Goal: Find specific page/section: Find specific page/section

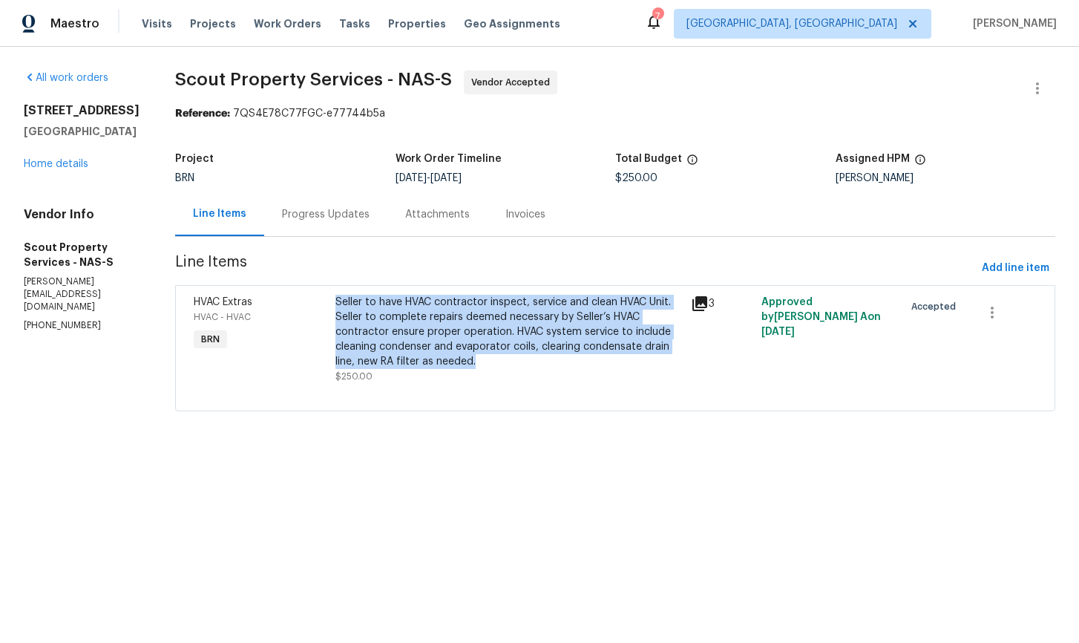
drag, startPoint x: 328, startPoint y: 301, endPoint x: 469, endPoint y: 367, distance: 155.7
click at [469, 367] on div "Seller to have HVAC contractor inspect, service and clean HVAC Unit. Seller to …" at bounding box center [508, 332] width 346 height 74
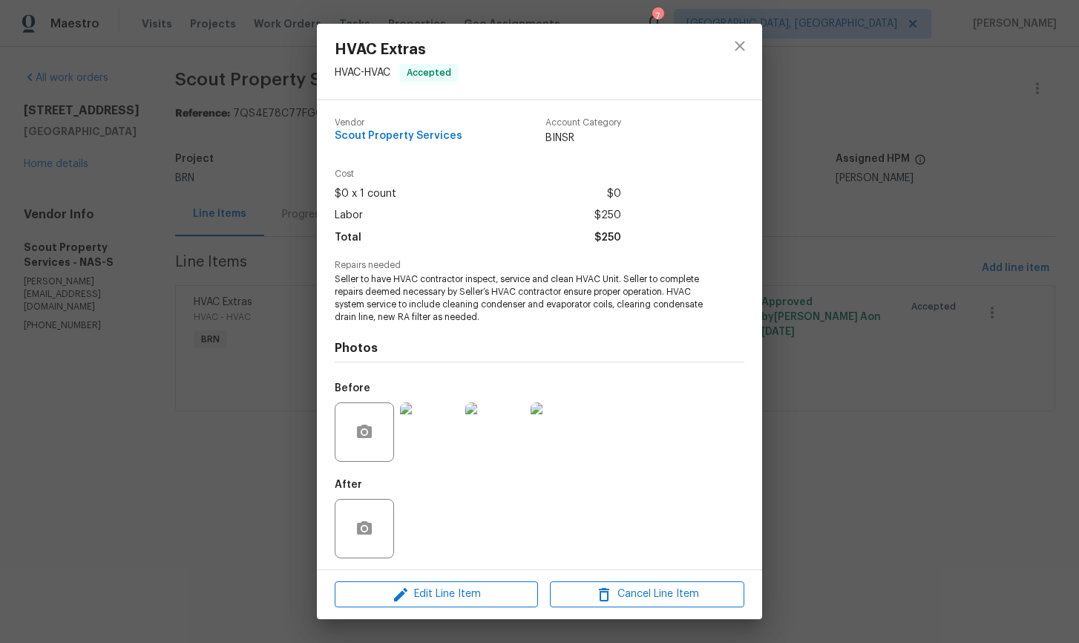
copy div "Seller to have HVAC contractor inspect, service and clean HVAC Unit. Seller to …"
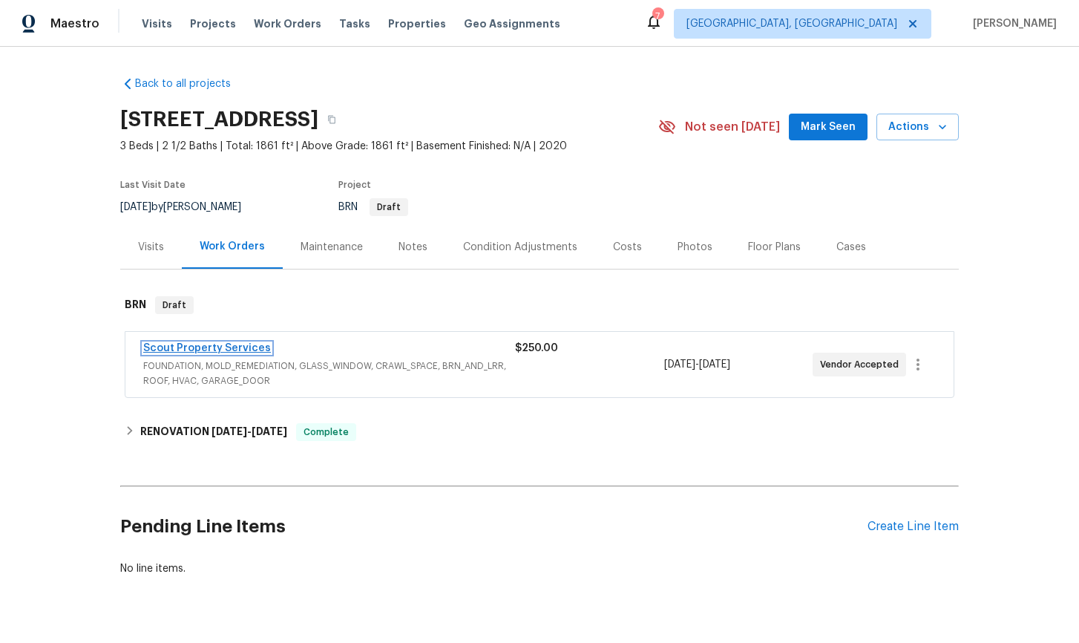
click at [223, 348] on link "Scout Property Services" at bounding box center [207, 348] width 128 height 10
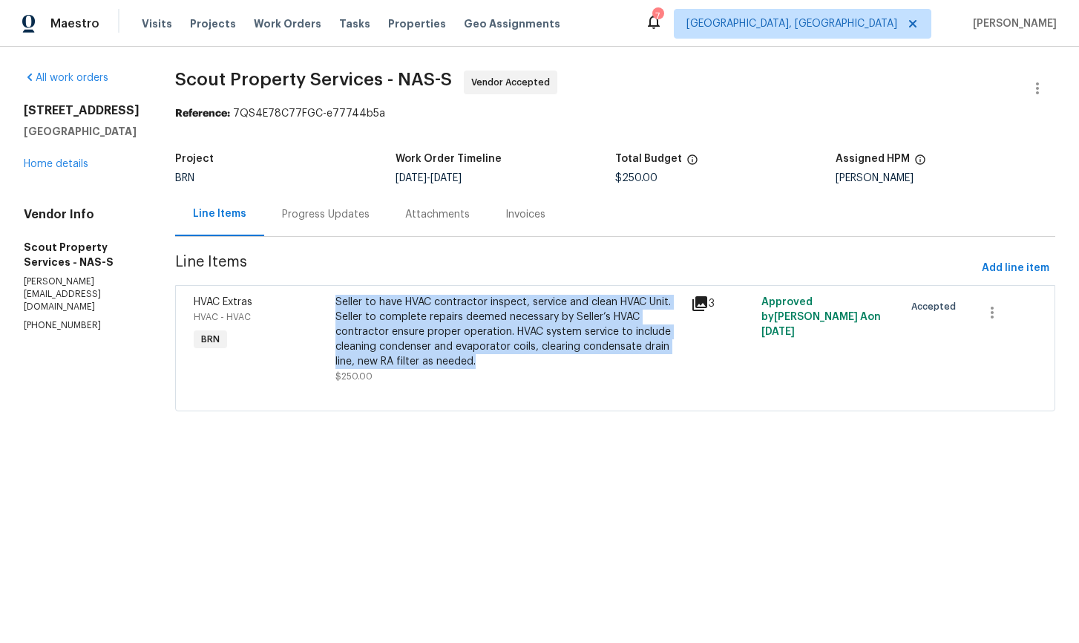
drag, startPoint x: 324, startPoint y: 300, endPoint x: 476, endPoint y: 366, distance: 165.8
click at [476, 366] on div "Seller to have HVAC contractor inspect, service and clean HVAC Unit. Seller to …" at bounding box center [508, 339] width 355 height 98
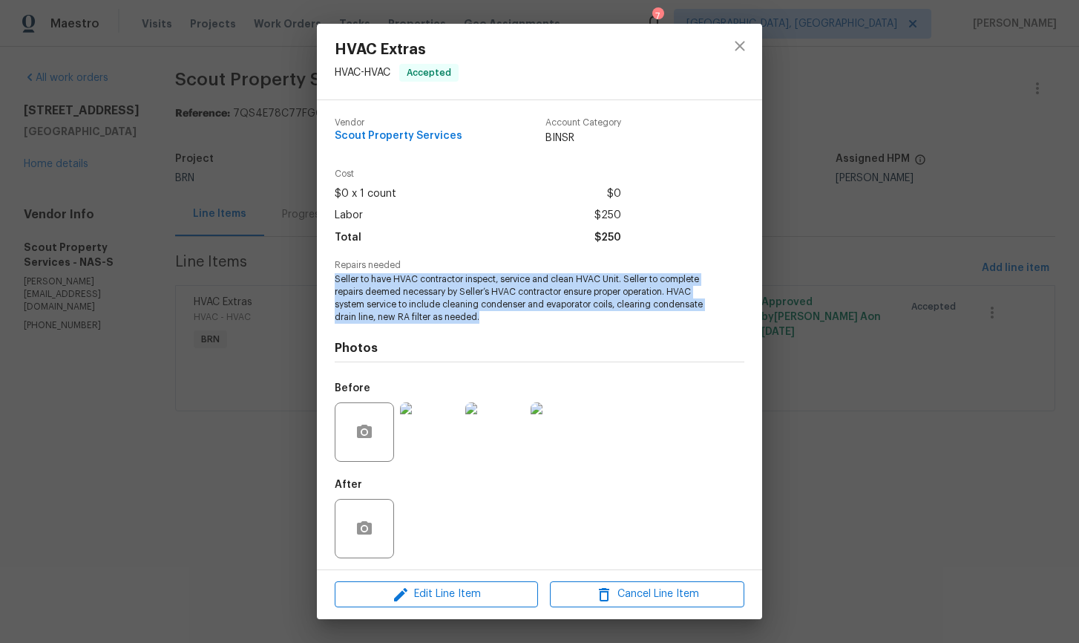
drag, startPoint x: 335, startPoint y: 278, endPoint x: 494, endPoint y: 315, distance: 163.1
click at [494, 315] on span "Seller to have HVAC contractor inspect, service and clean HVAC Unit. Seller to …" at bounding box center [519, 298] width 369 height 50
copy span "Seller to have HVAC contractor inspect, service and clean HVAC Unit. Seller to …"
click at [742, 47] on icon "close" at bounding box center [740, 46] width 10 height 10
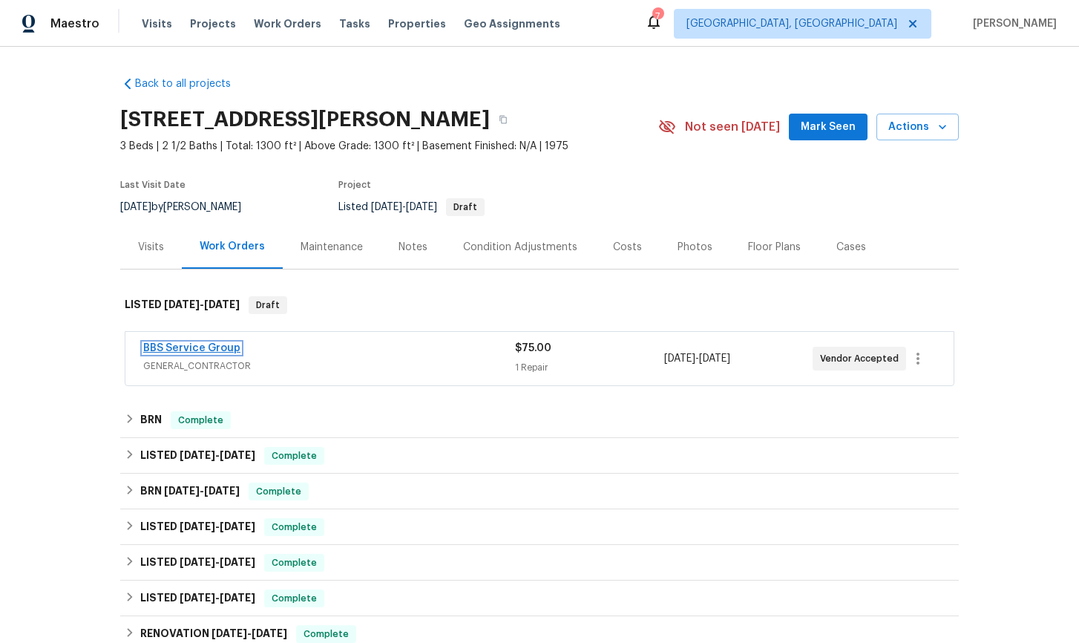
click at [167, 350] on link "BBS Service Group" at bounding box center [191, 348] width 97 height 10
